Goal: Use online tool/utility

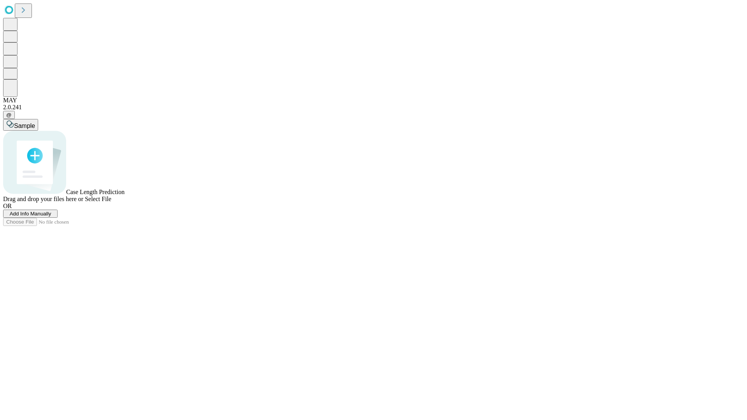
click at [51, 217] on span "Add Info Manually" at bounding box center [31, 214] width 42 height 6
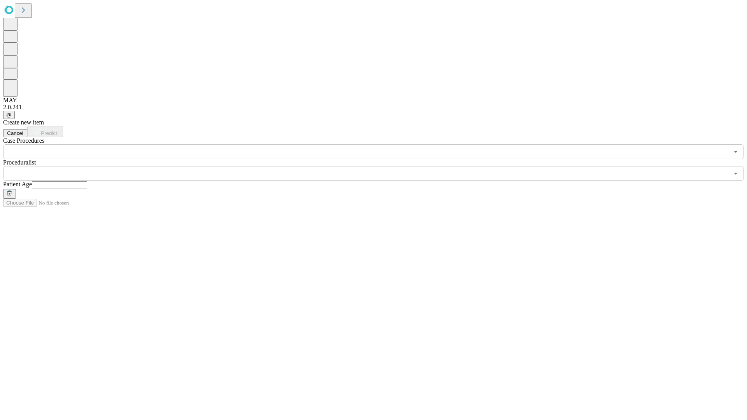
click at [87, 181] on input "text" at bounding box center [59, 185] width 55 height 8
type input "**"
click at [379, 166] on input "text" at bounding box center [366, 173] width 726 height 15
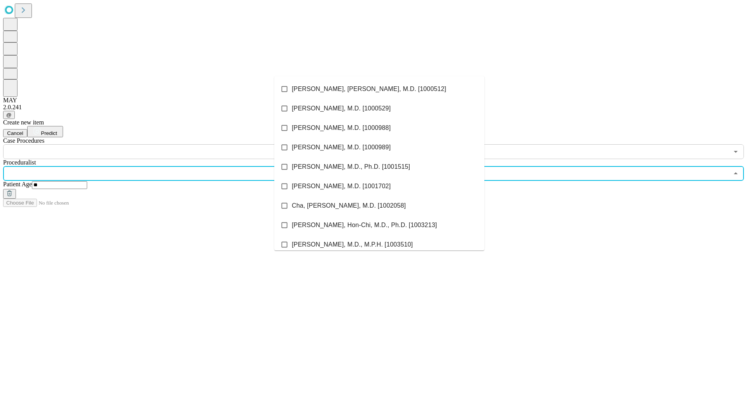
click at [379, 89] on li "[PERSON_NAME], [PERSON_NAME], M.D. [1000512]" at bounding box center [379, 88] width 210 height 19
click at [163, 144] on input "text" at bounding box center [366, 151] width 726 height 15
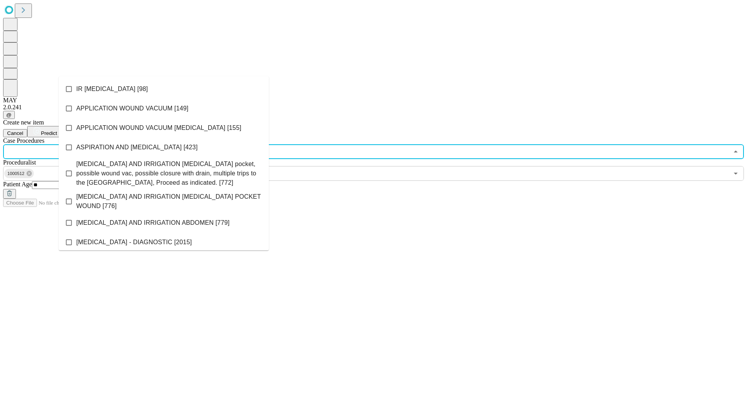
click at [164, 89] on li "IR [MEDICAL_DATA] [98]" at bounding box center [164, 88] width 210 height 19
click at [57, 130] on span "Predict" at bounding box center [49, 133] width 16 height 6
